Goal: Information Seeking & Learning: Learn about a topic

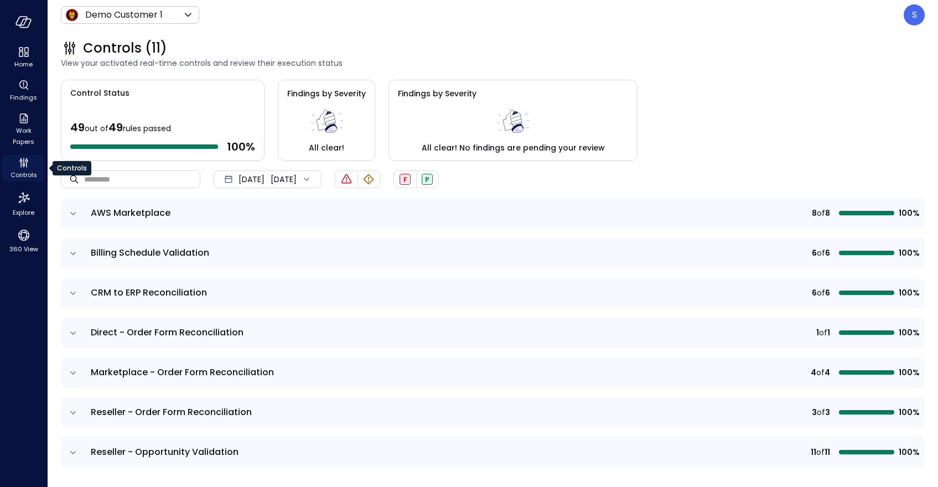
click at [20, 169] on span "Controls" at bounding box center [24, 174] width 27 height 11
click at [72, 412] on icon "expand row" at bounding box center [73, 412] width 6 height 3
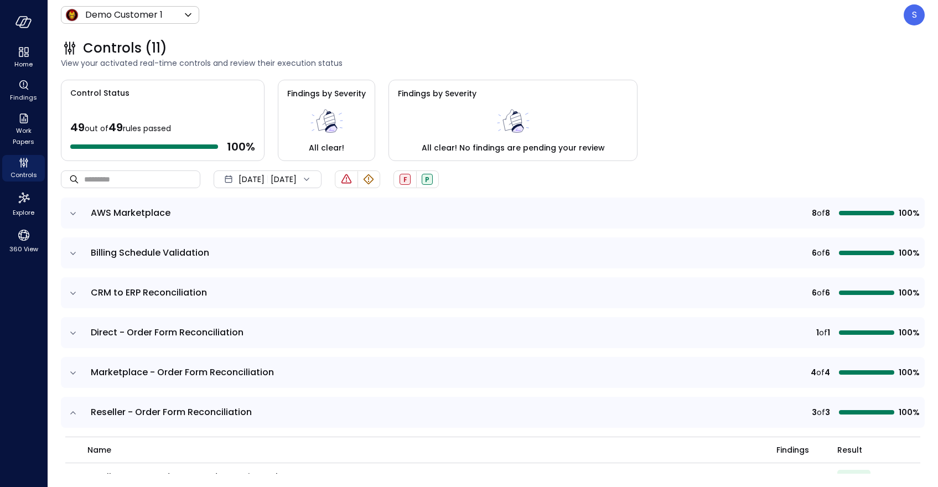
click at [264, 177] on span "[DATE]" at bounding box center [251, 179] width 26 height 12
click at [267, 242] on li "Current Year [DATE]" at bounding box center [274, 246] width 88 height 18
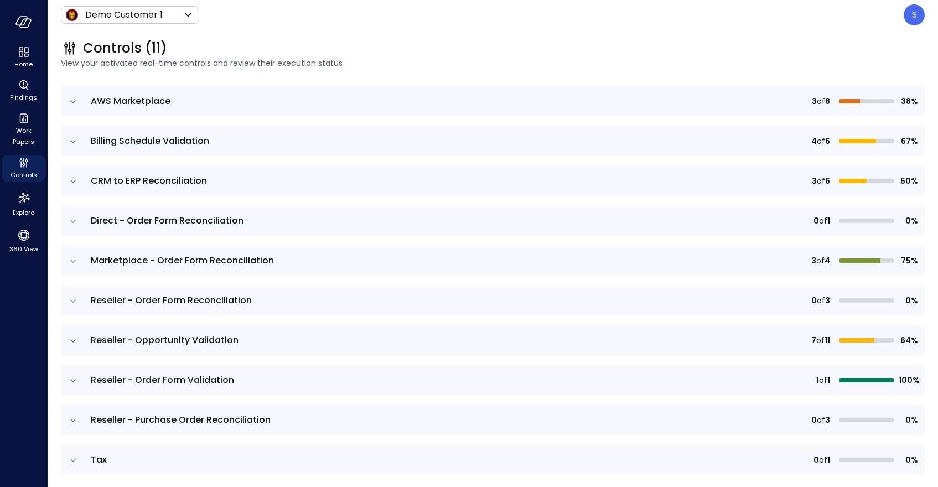
scroll to position [108, 0]
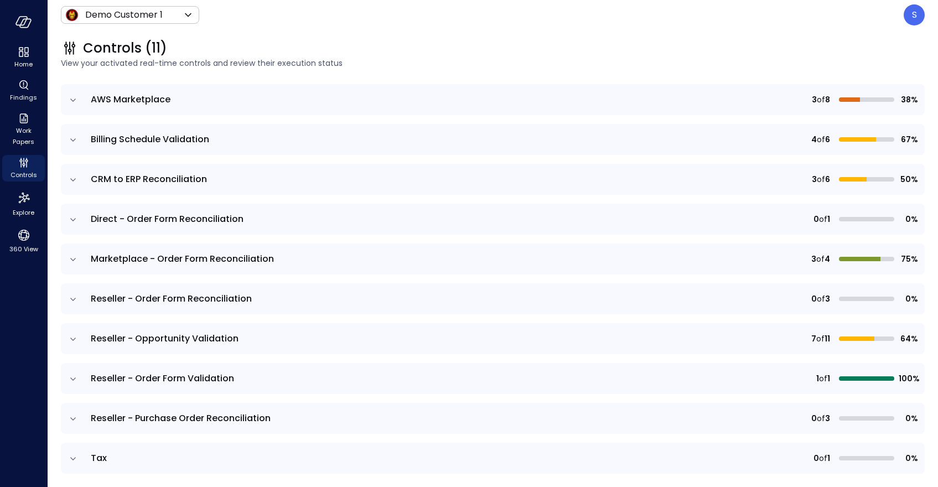
click at [71, 416] on icon "expand row" at bounding box center [73, 418] width 11 height 11
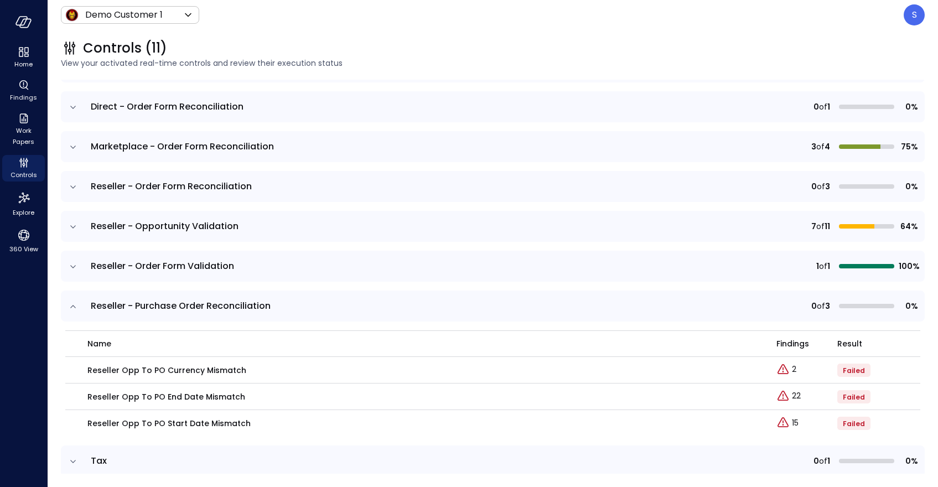
scroll to position [232, 0]
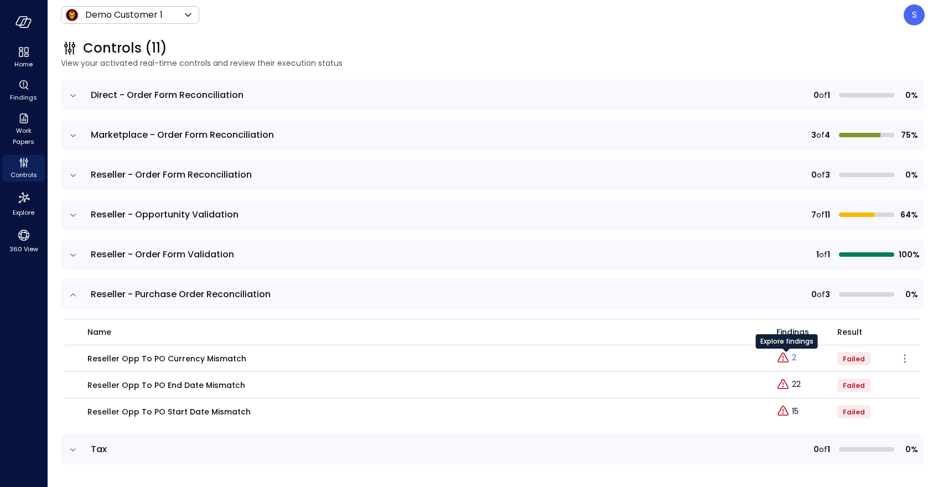
click at [788, 357] on icon "Explore findings" at bounding box center [782, 357] width 13 height 13
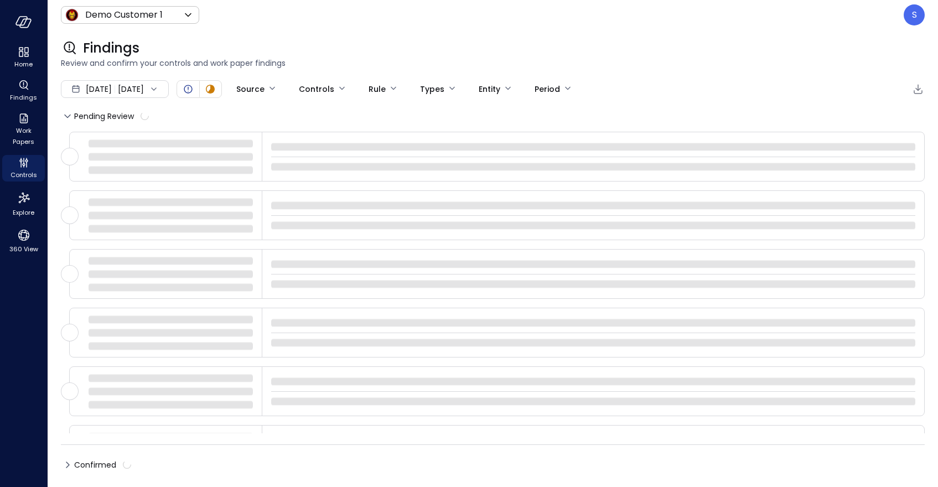
type input "****"
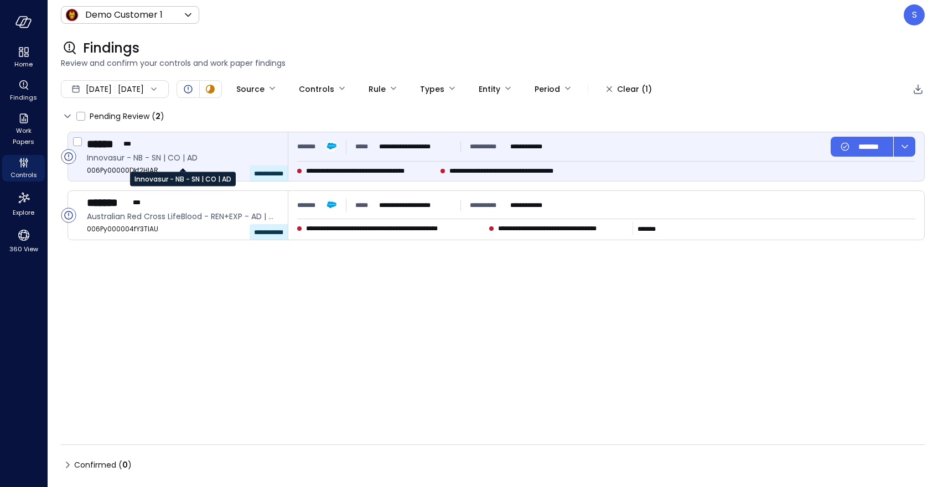
click at [178, 160] on span "Innovasur - NB - SN | CO | AD" at bounding box center [183, 158] width 192 height 12
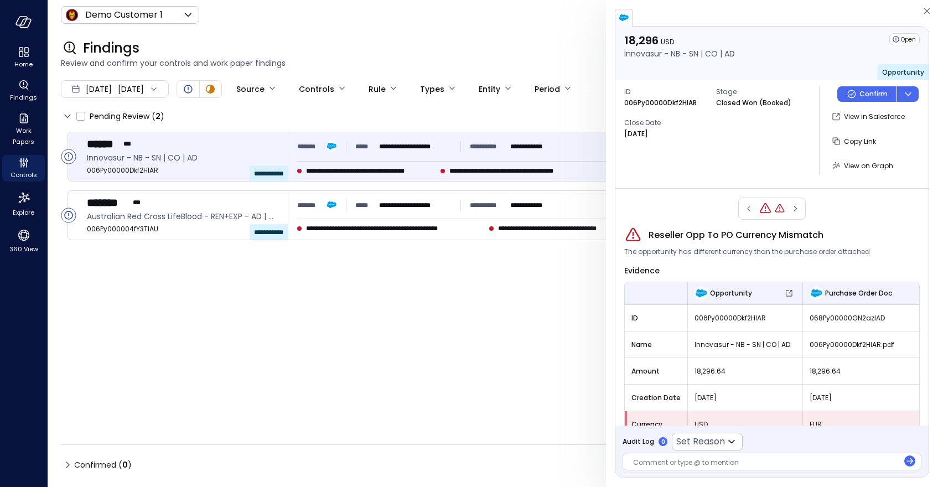
click at [747, 210] on div at bounding box center [772, 209] width 68 height 22
click at [766, 207] on icon "Reseller Opp To PO Currency Mismatch" at bounding box center [765, 208] width 13 height 13
click at [924, 12] on icon "button" at bounding box center [926, 10] width 11 height 13
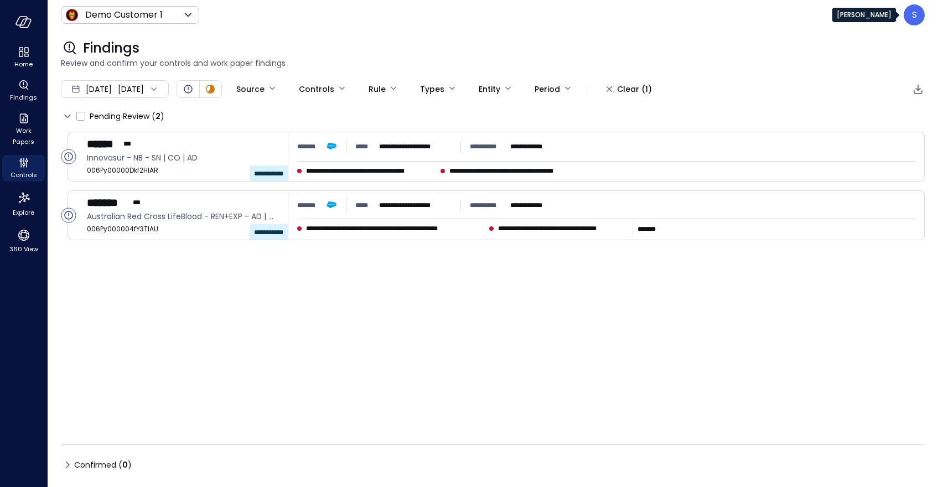
click at [912, 13] on p "S" at bounding box center [914, 14] width 5 height 13
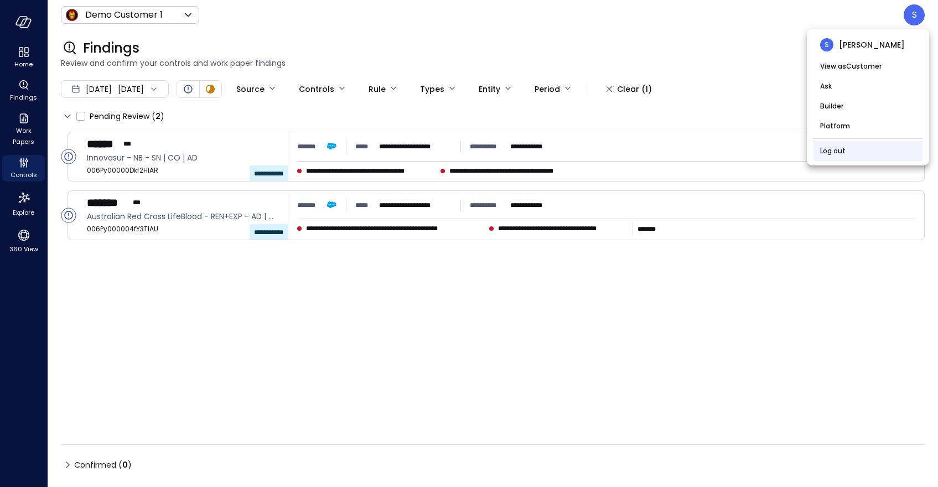
click at [823, 158] on li "Log out" at bounding box center [867, 151] width 109 height 20
click at [829, 151] on link "Log out" at bounding box center [832, 151] width 25 height 11
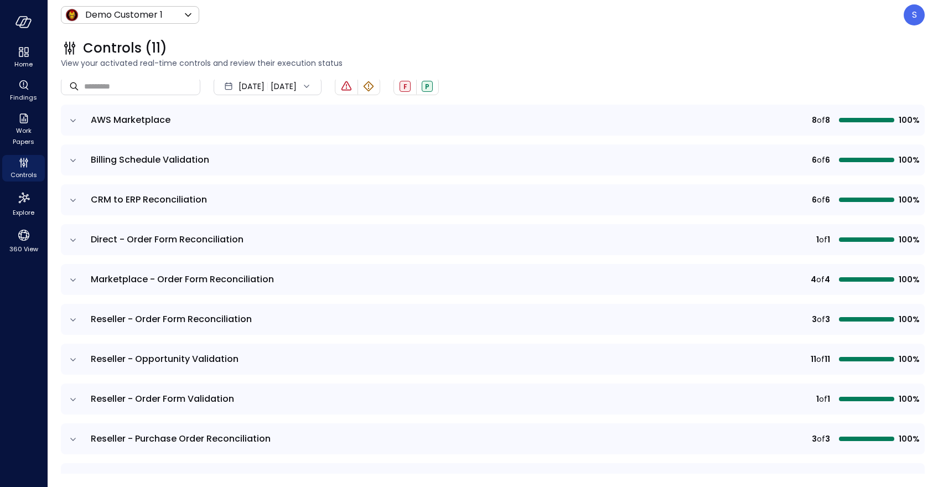
scroll to position [117, 0]
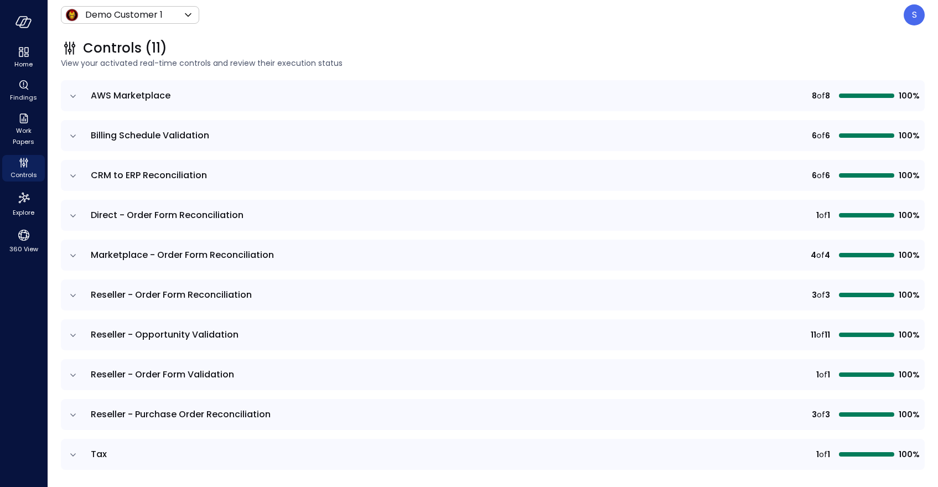
click at [74, 255] on icon "expand row" at bounding box center [73, 255] width 6 height 3
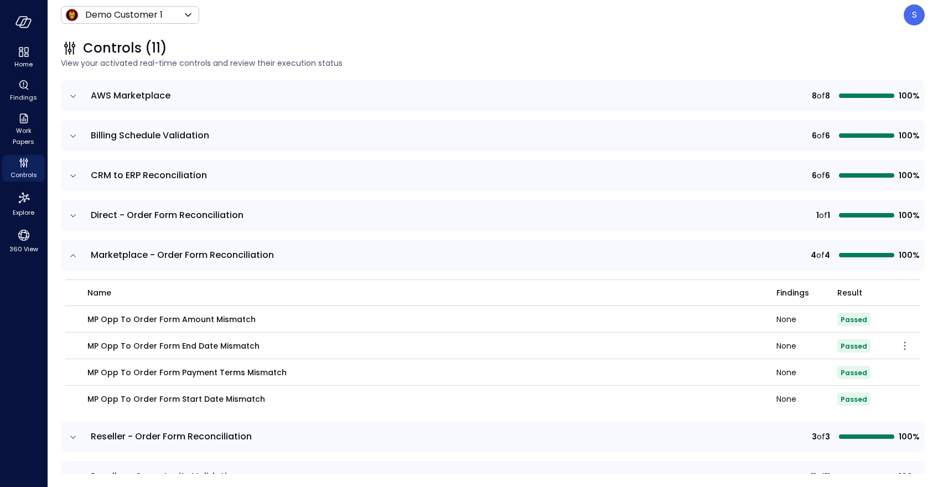
scroll to position [0, 0]
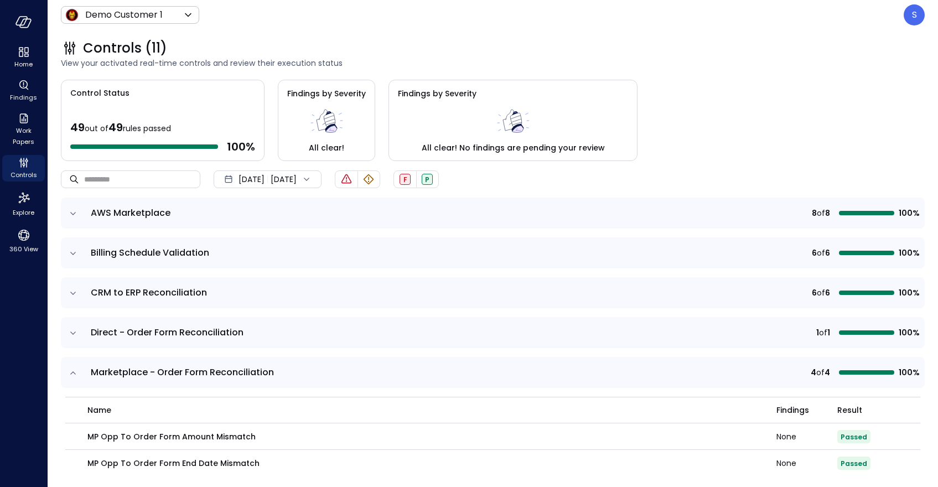
click at [321, 178] on div "[DATE] [DATE]" at bounding box center [268, 179] width 108 height 18
click at [273, 239] on li "Current Year [DATE]" at bounding box center [274, 246] width 88 height 18
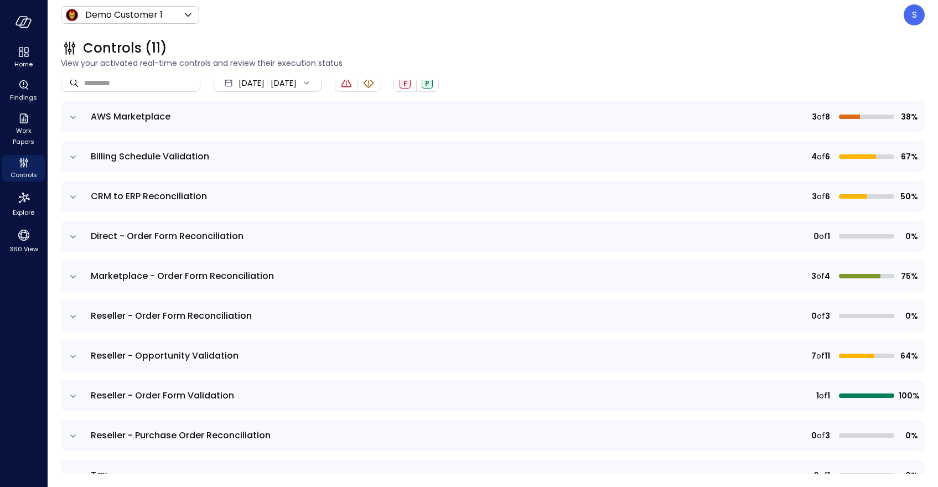
scroll to position [127, 0]
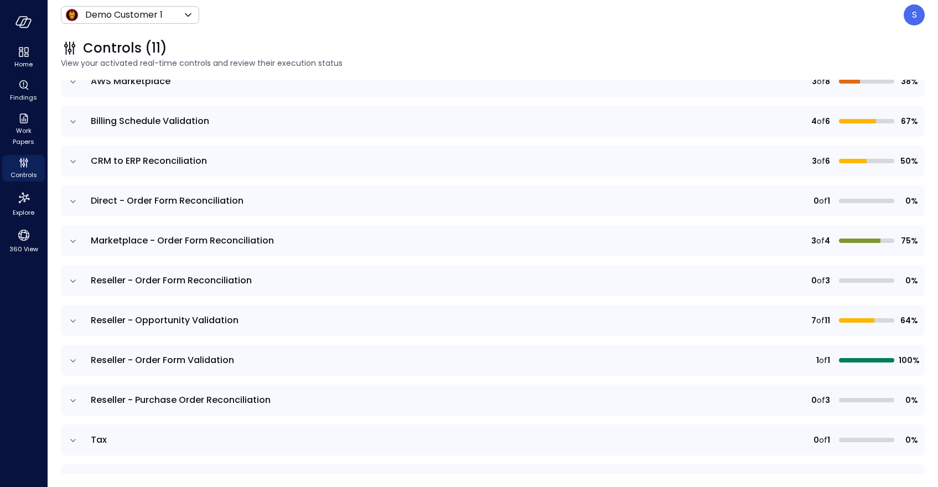
click at [73, 238] on icon "expand row" at bounding box center [73, 241] width 11 height 11
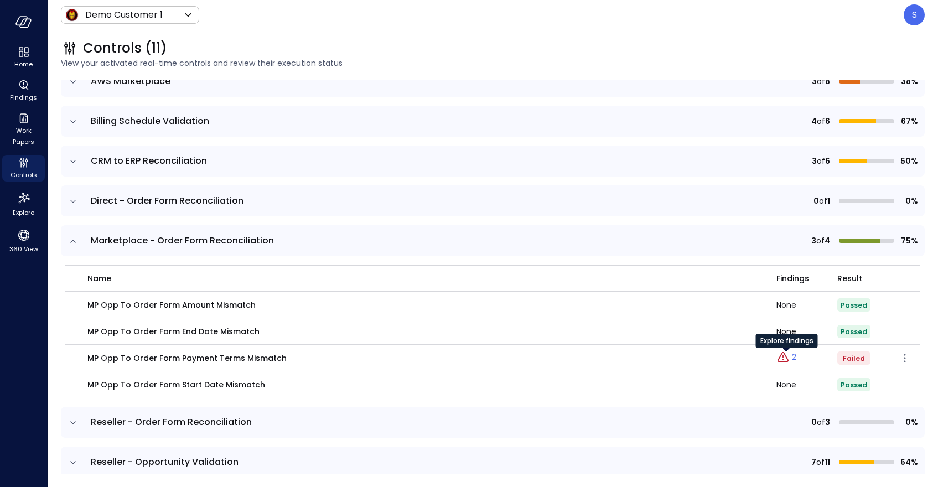
click at [792, 356] on p "2" at bounding box center [794, 357] width 4 height 12
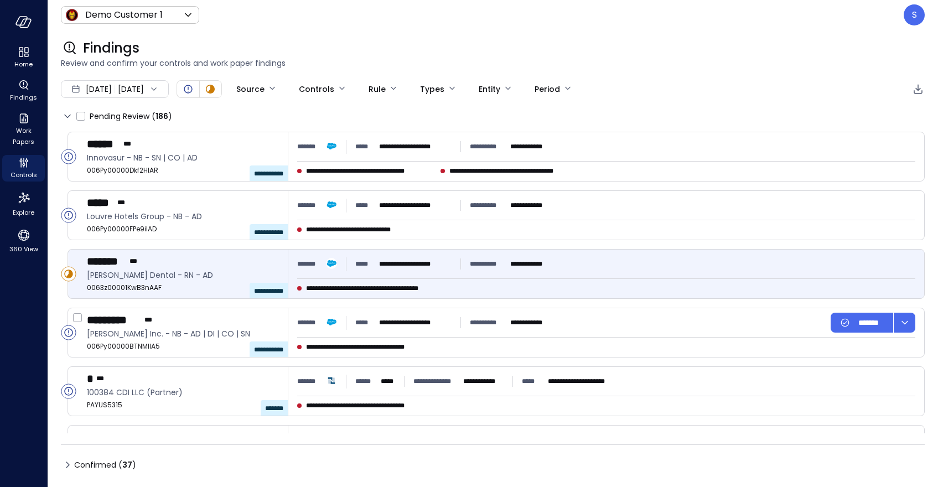
type input "****"
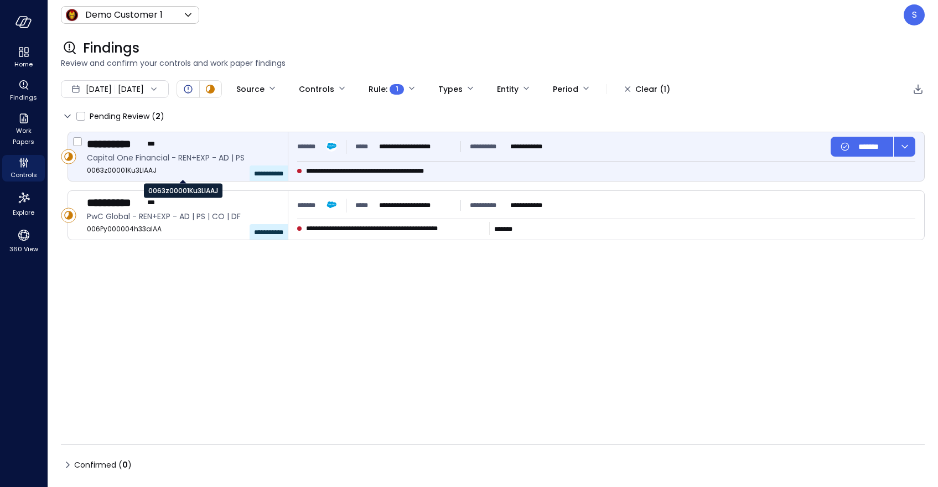
click at [164, 166] on span "0063z00001Ku3LlAAJ" at bounding box center [183, 170] width 192 height 11
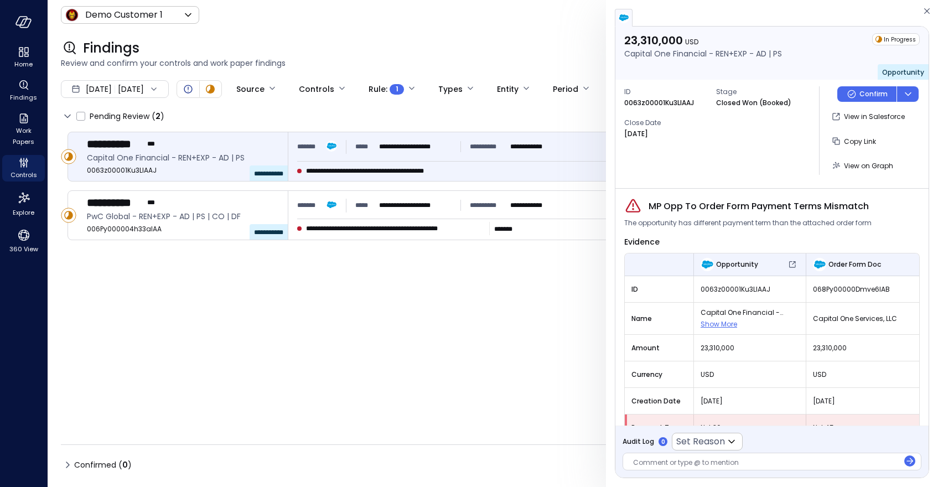
scroll to position [24, 0]
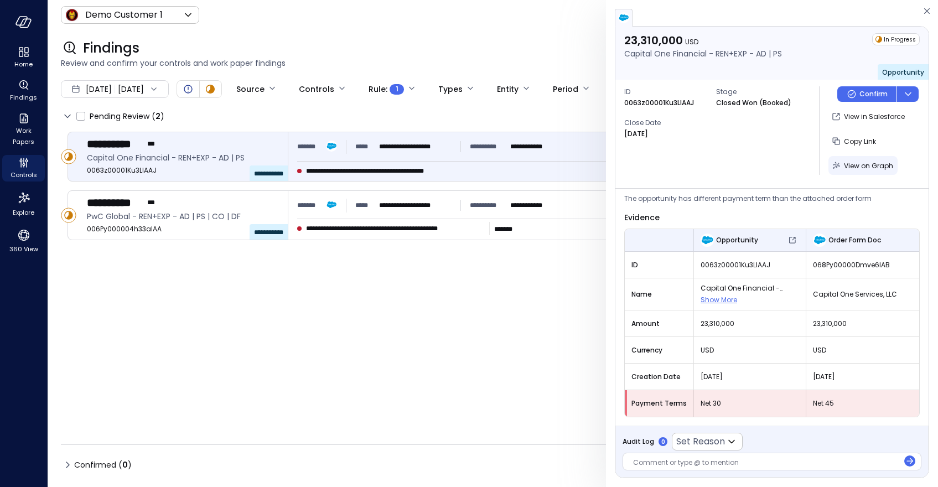
click at [854, 164] on span "View on Graph" at bounding box center [868, 165] width 49 height 9
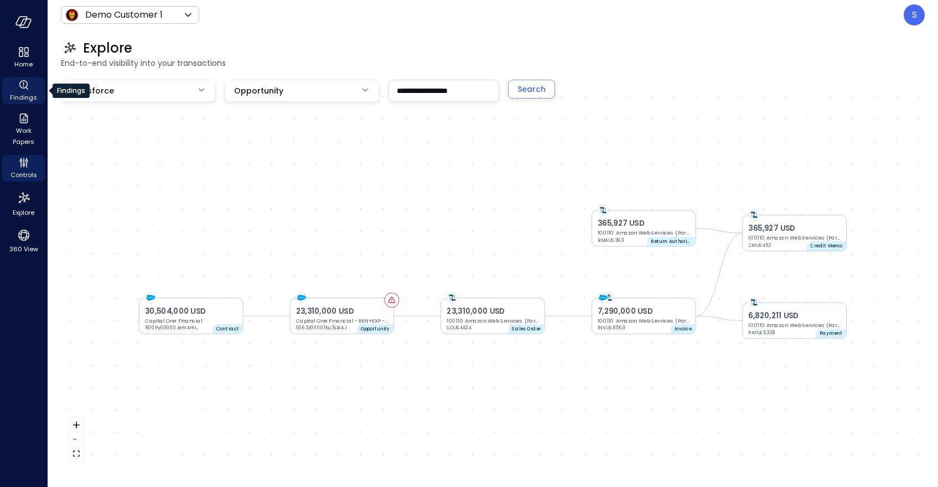
click at [18, 94] on span "Findings" at bounding box center [23, 97] width 27 height 11
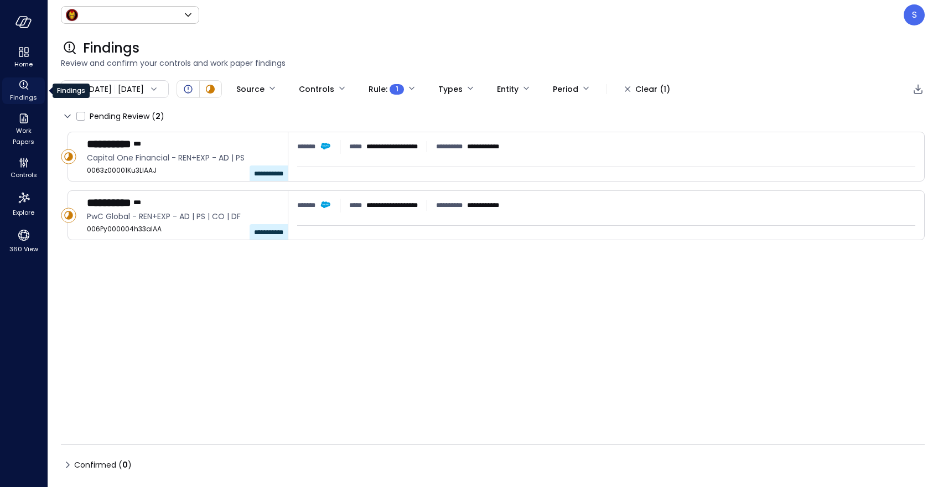
type input "*****"
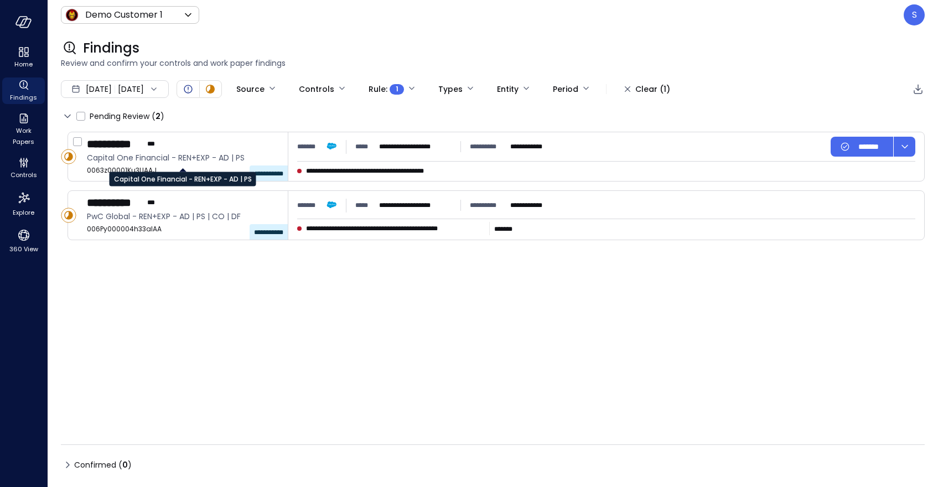
click at [169, 167] on div "Capital One Financial - REN+EXP - AD | PS" at bounding box center [183, 175] width 147 height 22
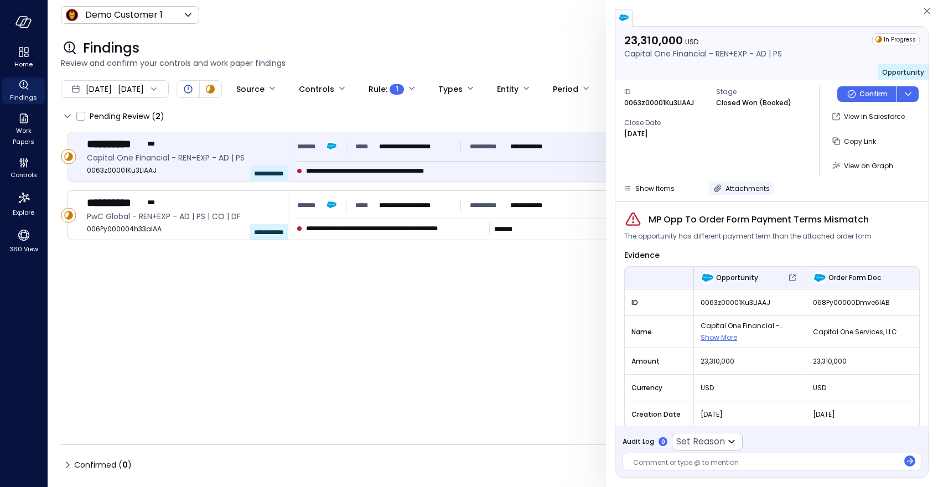
click at [715, 187] on icon "button" at bounding box center [717, 188] width 11 height 11
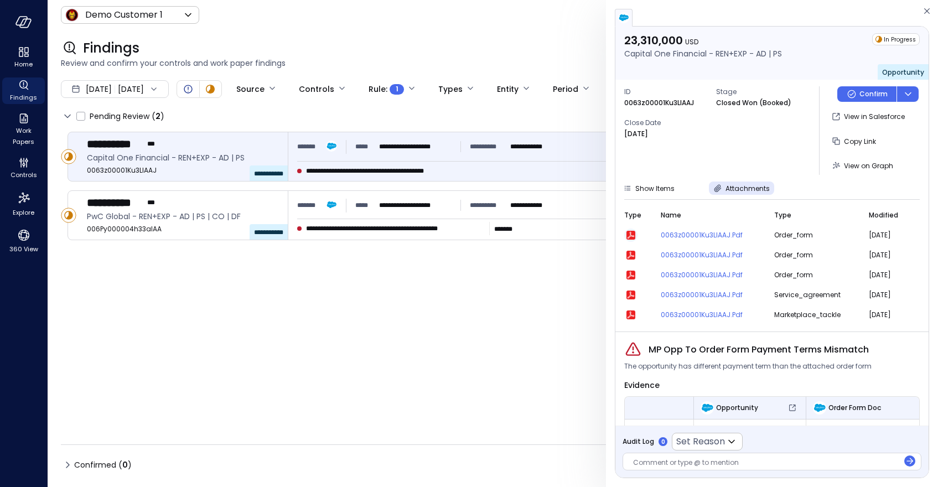
click at [632, 235] on icon "button" at bounding box center [630, 235] width 9 height 9
click at [24, 170] on span "Controls" at bounding box center [24, 174] width 27 height 11
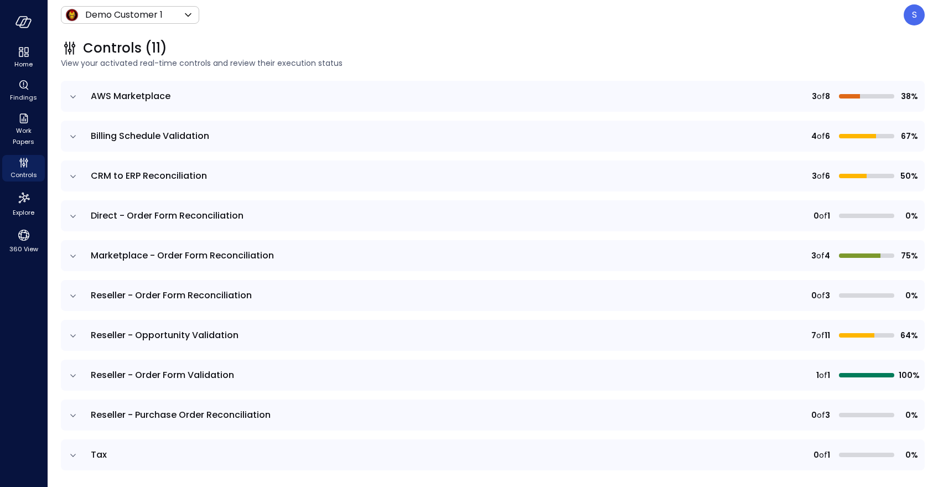
scroll to position [157, 0]
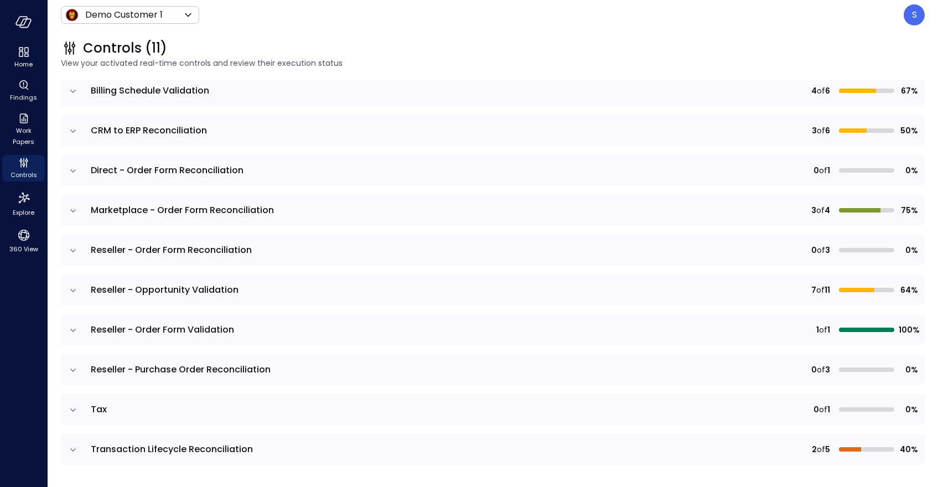
click at [72, 371] on icon "expand row" at bounding box center [73, 370] width 6 height 3
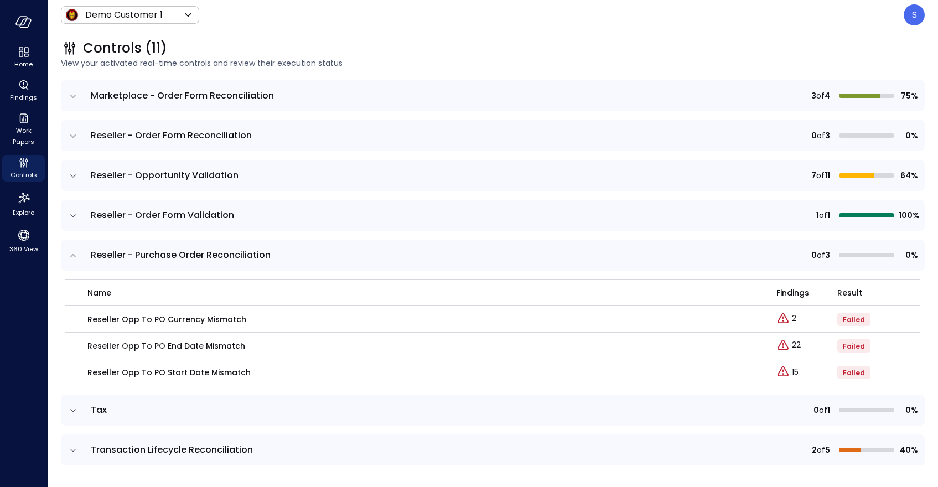
scroll to position [272, 0]
click at [791, 317] on link "2" at bounding box center [786, 318] width 20 height 13
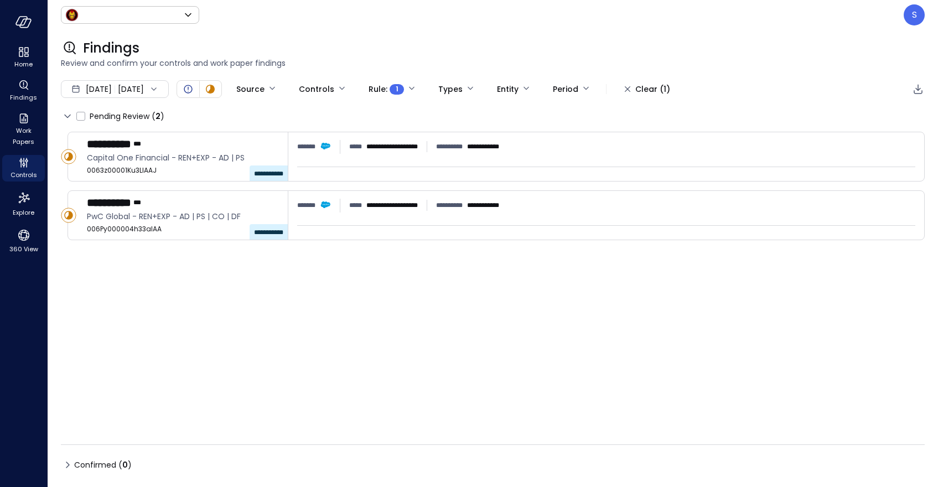
type input "*****"
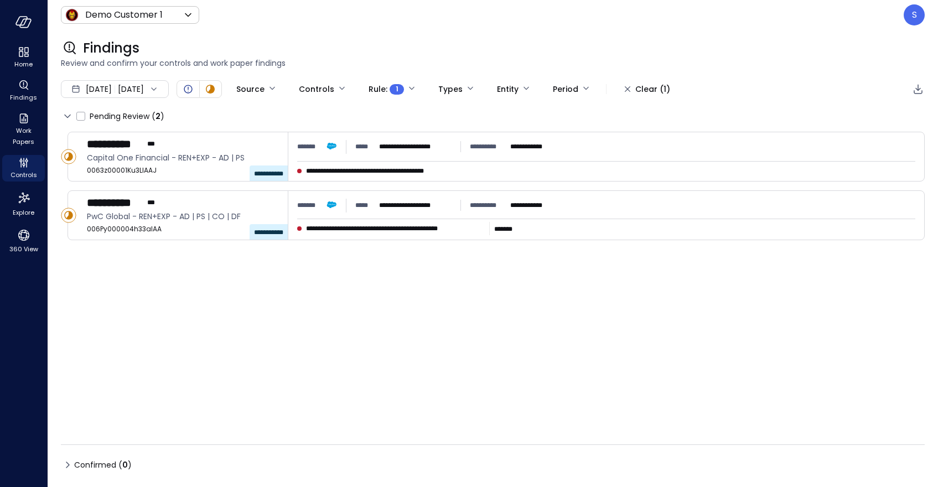
type input "****"
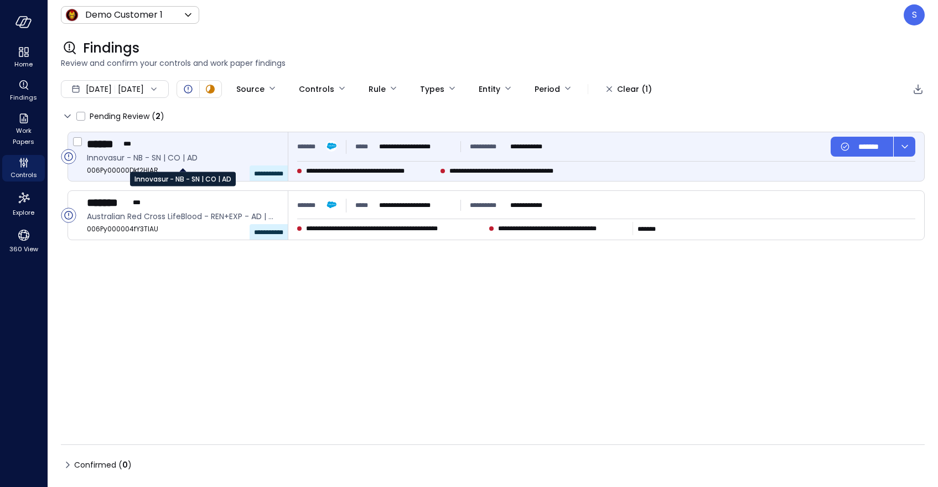
click at [148, 158] on span "Innovasur - NB - SN | CO | AD" at bounding box center [183, 158] width 192 height 12
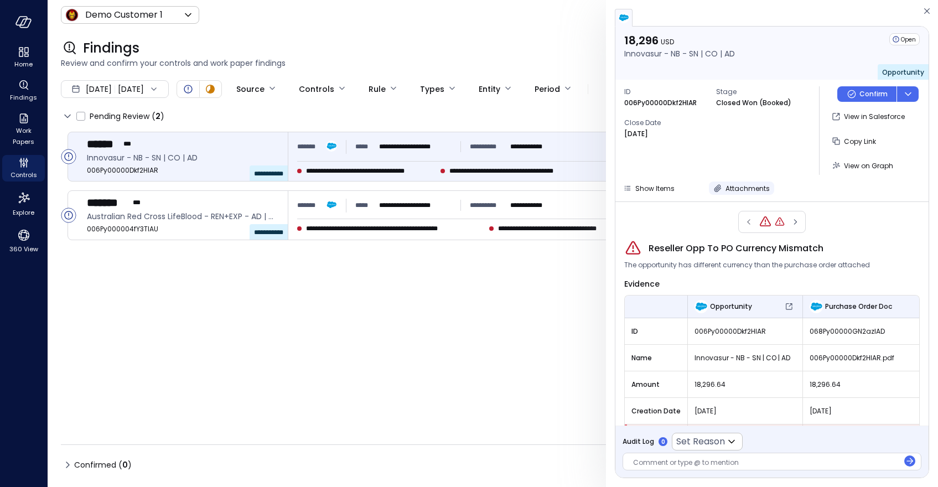
click at [719, 185] on icon "button" at bounding box center [717, 188] width 11 height 11
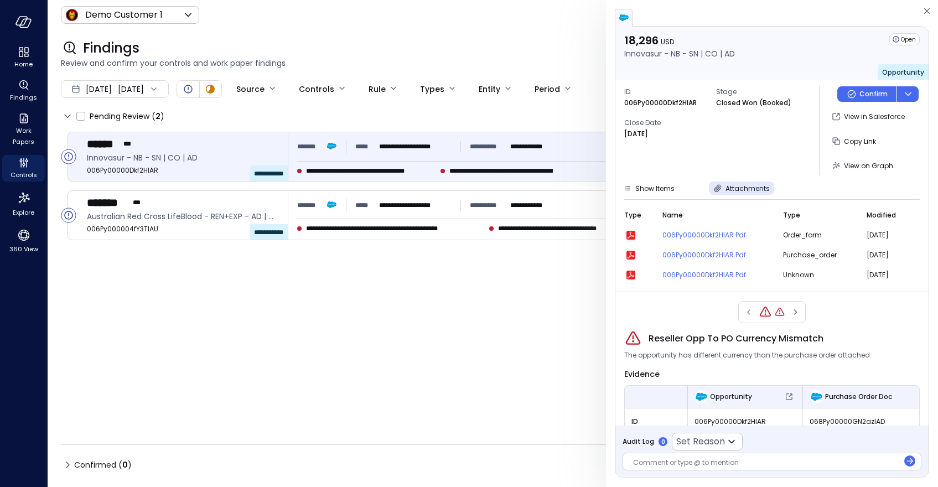
click at [633, 236] on icon "button" at bounding box center [630, 235] width 9 height 9
click at [28, 98] on span "Findings" at bounding box center [23, 97] width 27 height 11
click at [928, 11] on icon "button" at bounding box center [926, 10] width 11 height 13
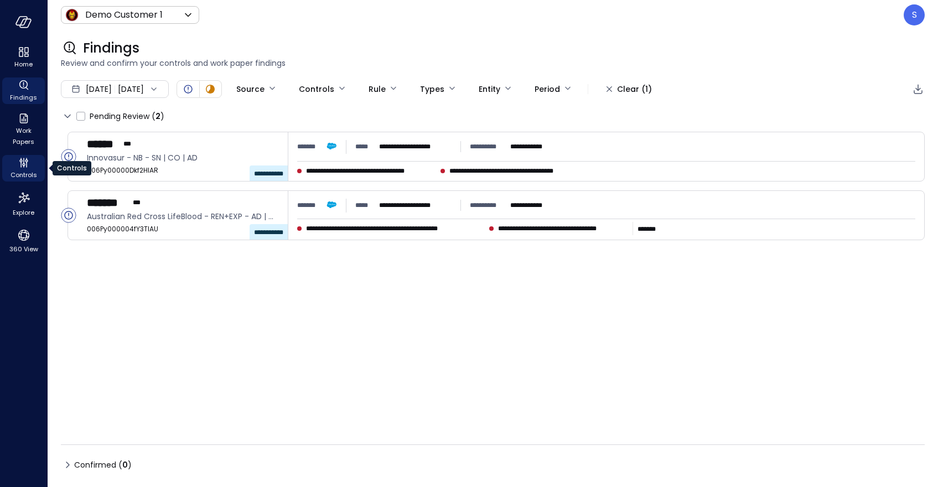
click at [17, 170] on span "Controls" at bounding box center [24, 174] width 27 height 11
